Goal: Task Accomplishment & Management: Complete application form

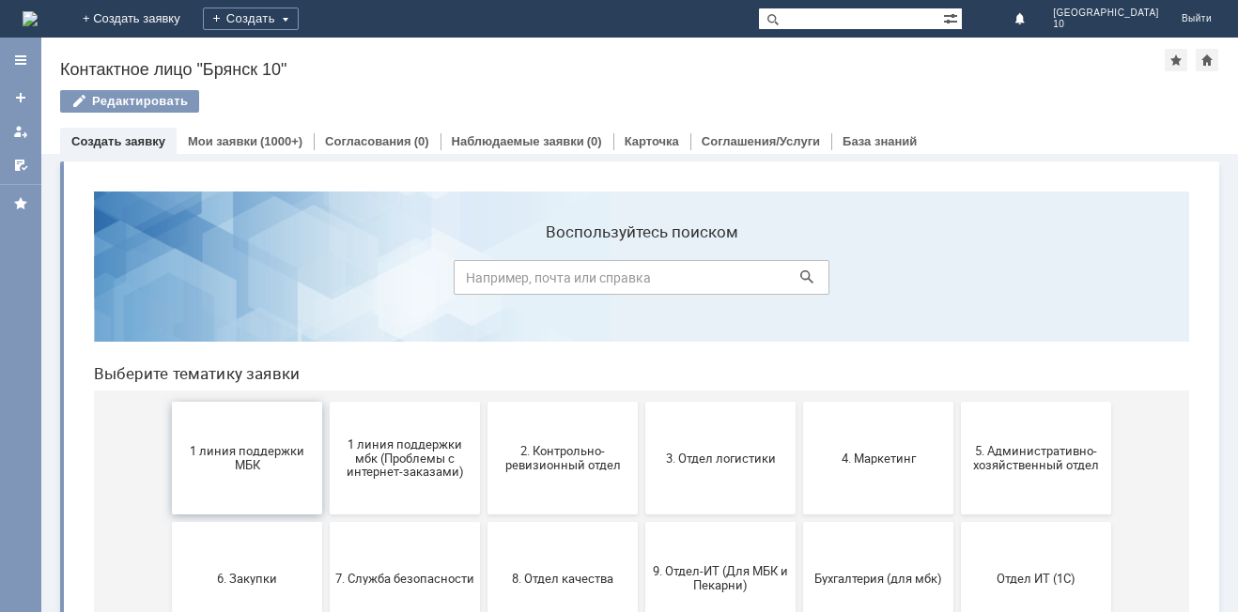
click at [249, 465] on span "1 линия поддержки МБК" at bounding box center [247, 458] width 139 height 28
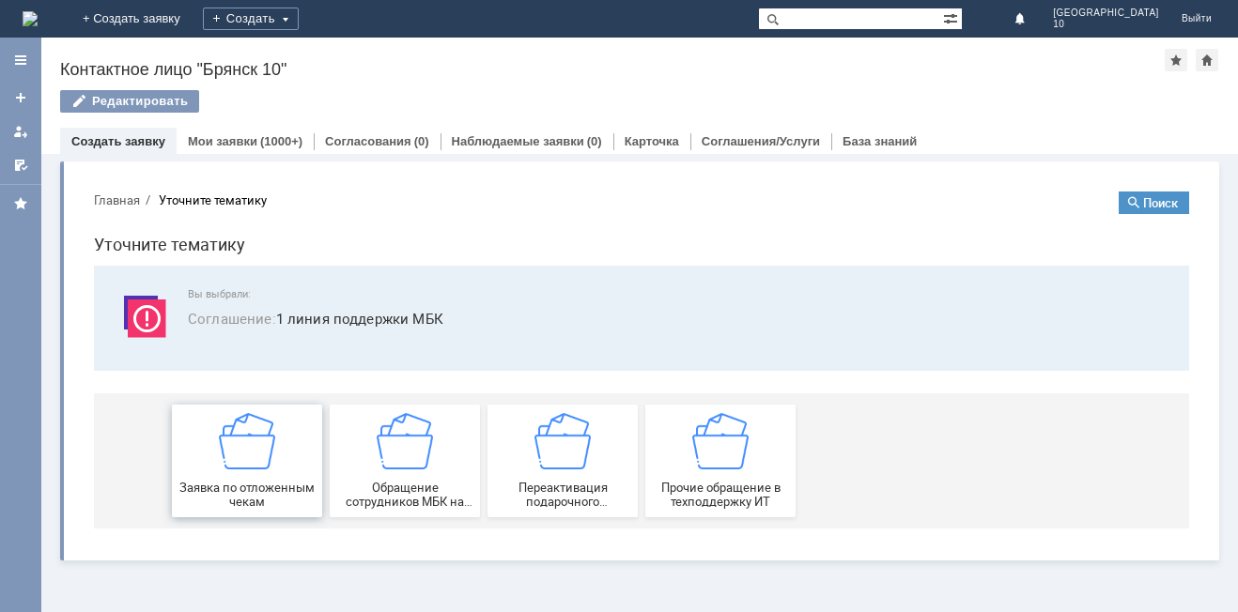
click at [263, 472] on div "Заявка по отложенным чекам" at bounding box center [247, 461] width 139 height 96
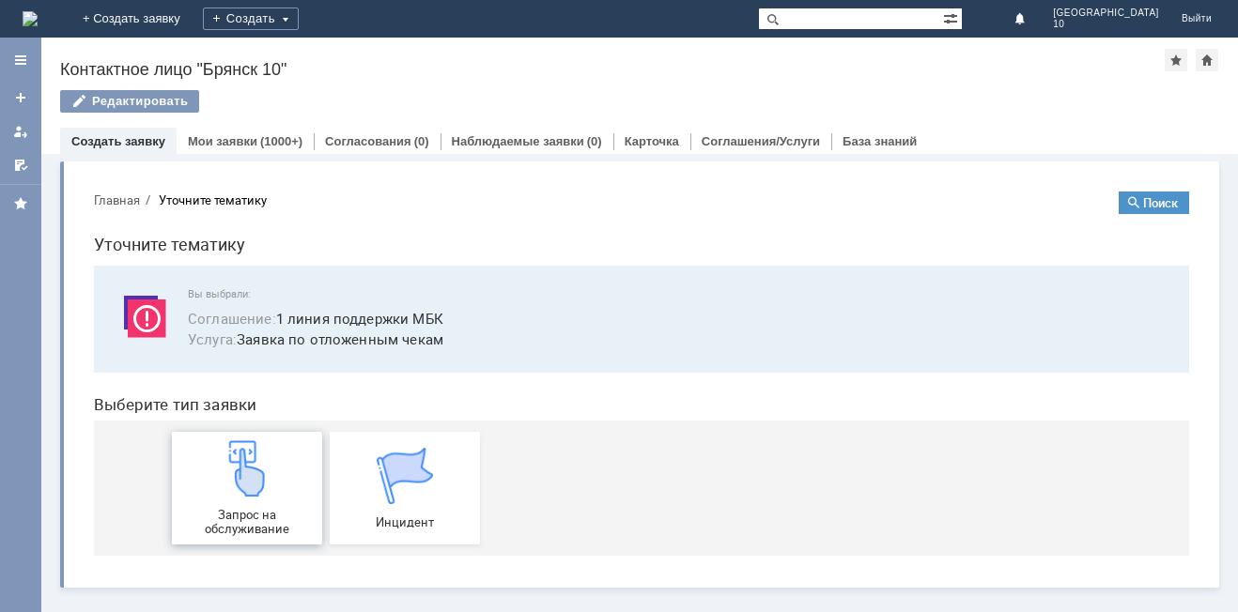
click at [256, 491] on img at bounding box center [247, 469] width 56 height 56
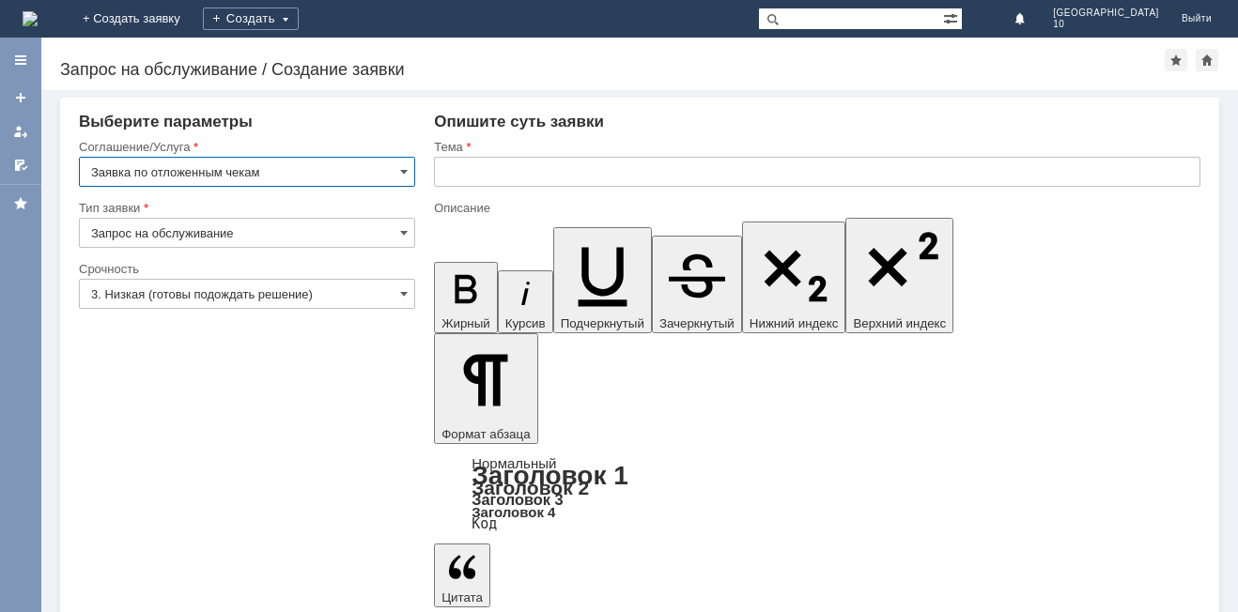
click at [443, 169] on input "text" at bounding box center [817, 172] width 767 height 30
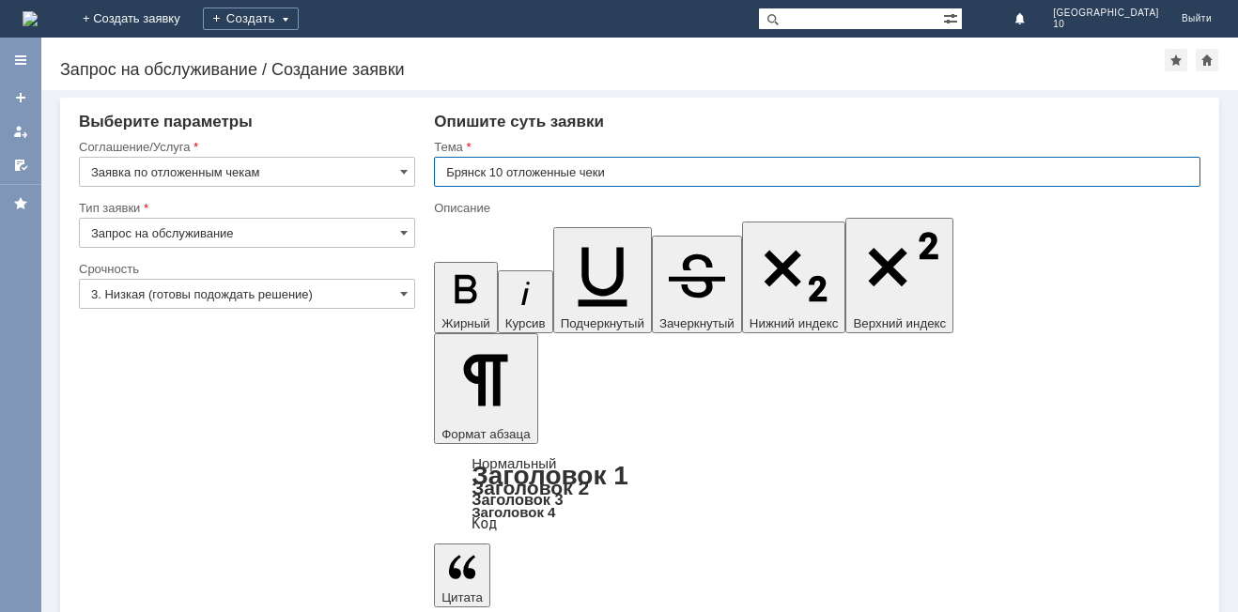
type input "Брянск 10 отложенные чеки"
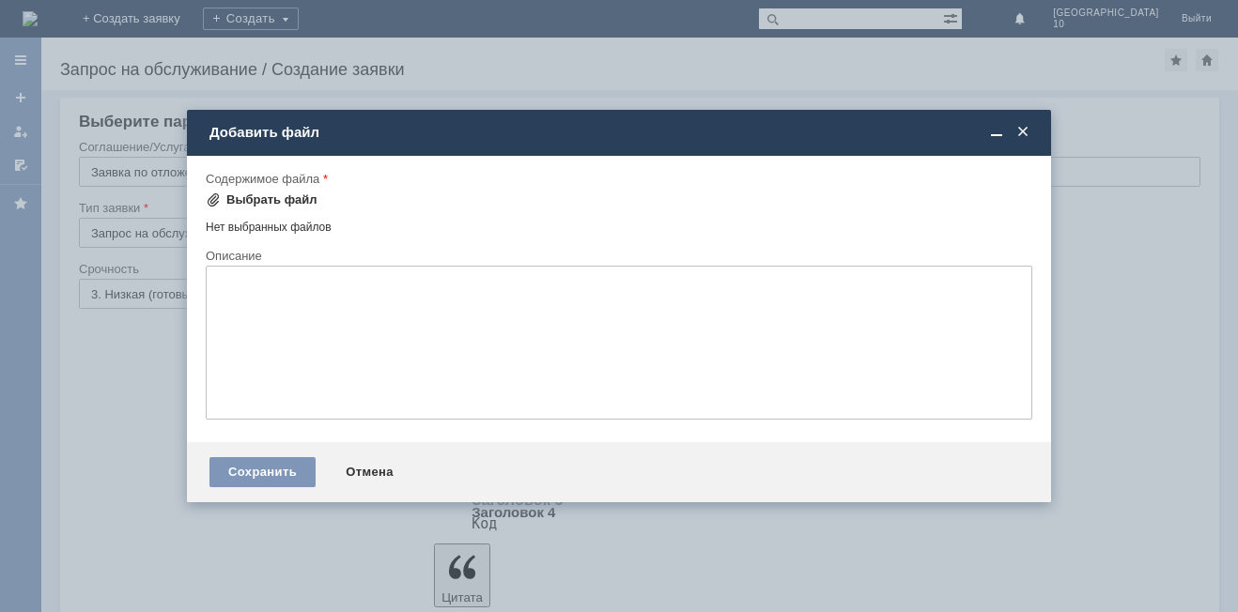
click at [217, 202] on span at bounding box center [213, 200] width 15 height 15
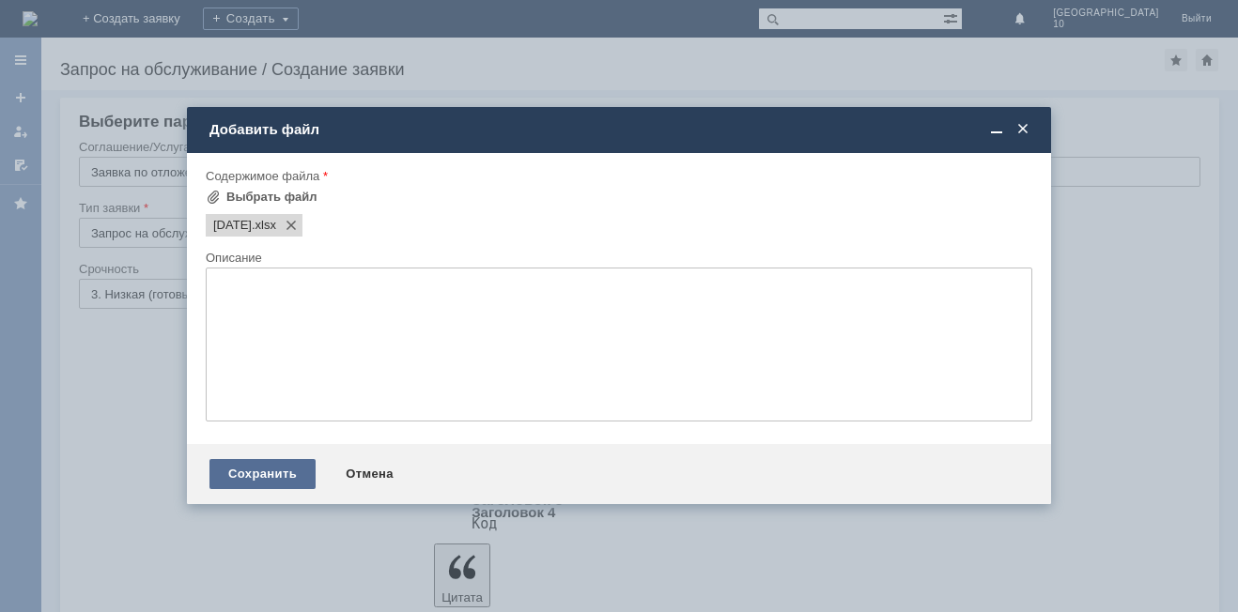
click at [256, 475] on div "Сохранить" at bounding box center [262, 474] width 106 height 30
